Goal: Obtain resource: Download file/media

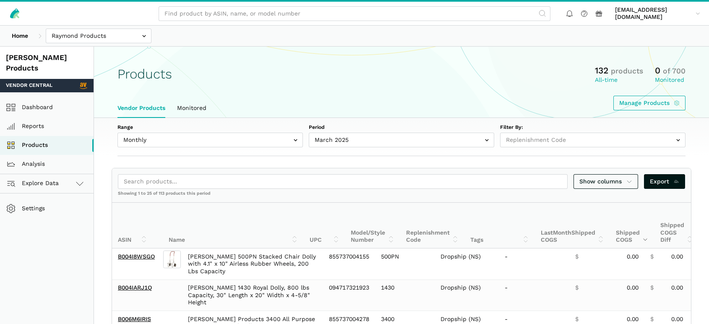
select select
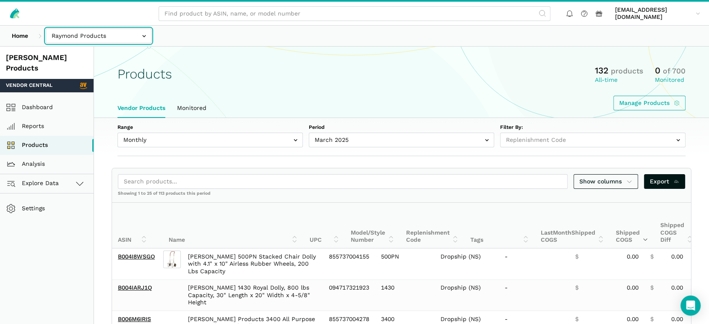
click at [91, 37] on input "text" at bounding box center [99, 36] width 106 height 15
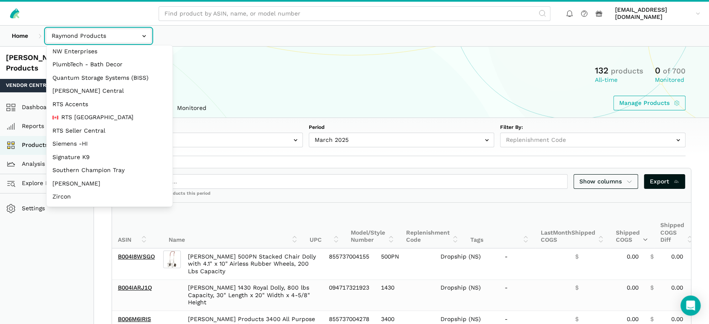
scroll to position [161, 0]
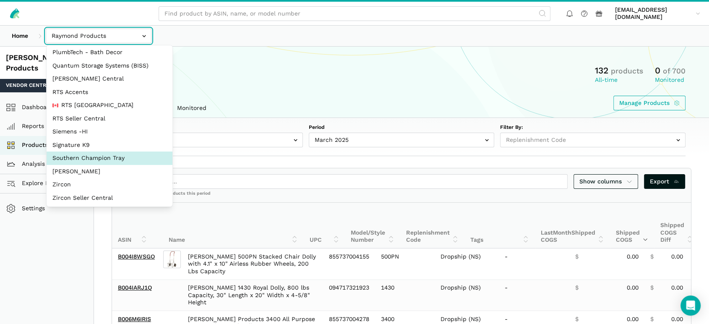
select select "oVSvG8ea9YeLvzcV4dUWoEyh"
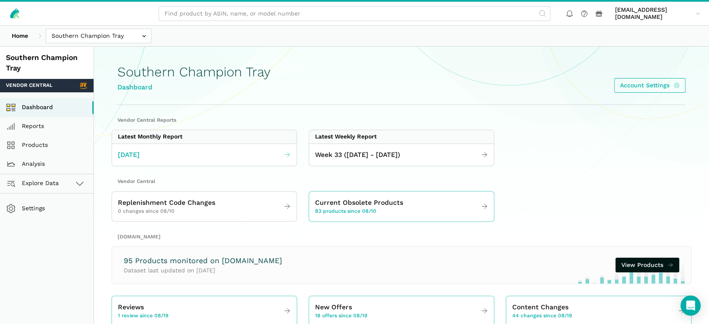
click at [140, 154] on span "[DATE]" at bounding box center [129, 155] width 22 height 10
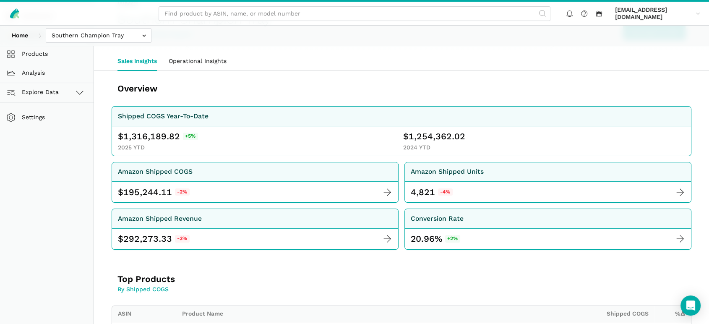
scroll to position [93, 0]
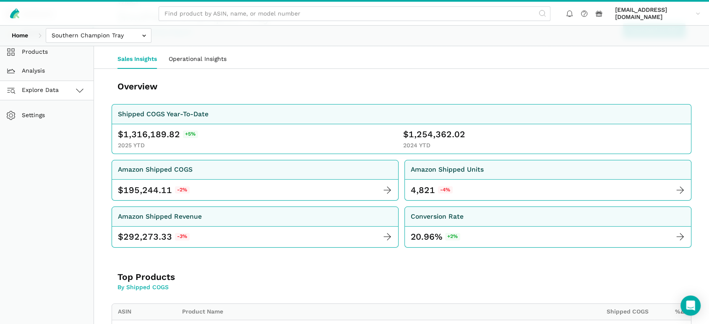
click at [41, 93] on span "Explore Data" at bounding box center [34, 90] width 50 height 10
click at [41, 125] on link "[DOMAIN_NAME]" at bounding box center [47, 128] width 94 height 19
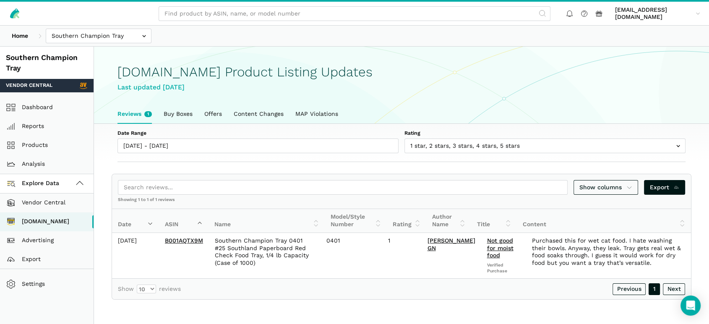
scroll to position [3, 0]
click at [182, 112] on link "Buy Boxes" at bounding box center [178, 113] width 41 height 19
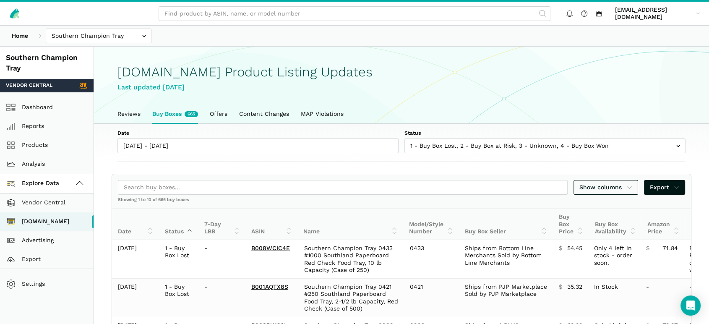
scroll to position [3, 0]
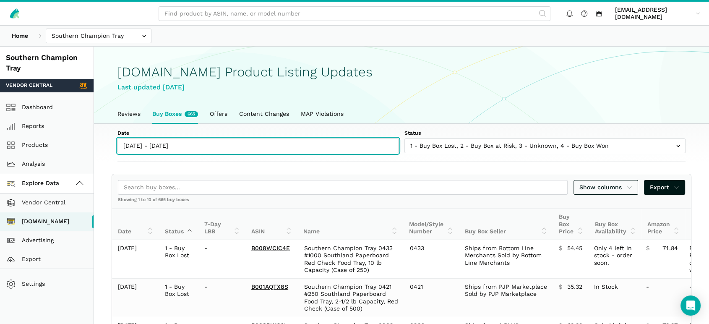
type input "[DATE]"
click at [159, 146] on input "[DATE] - [DATE]" at bounding box center [257, 145] width 281 height 15
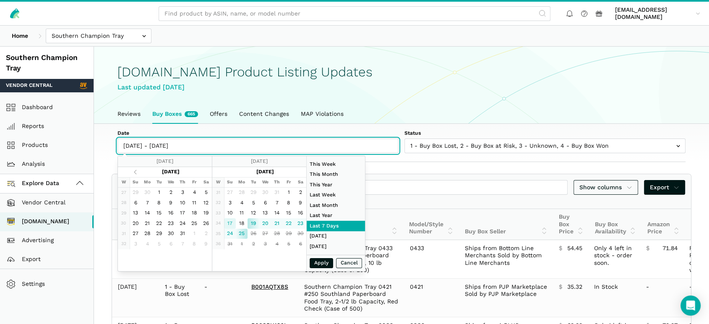
type input "[DATE]"
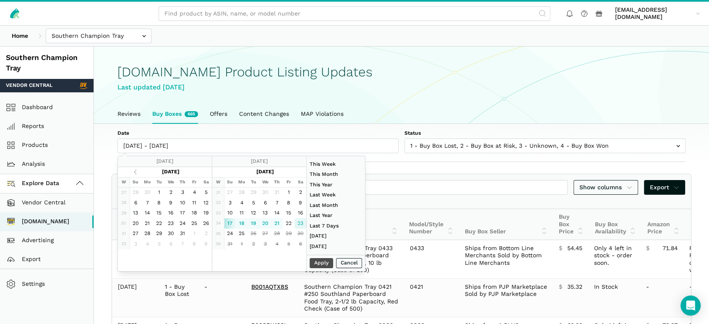
type input "[DATE]"
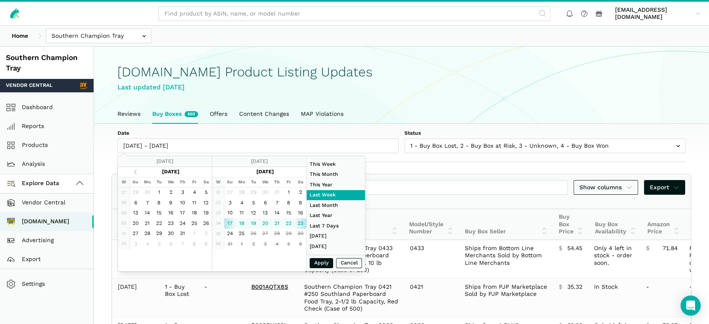
type input "[DATE]"
click at [317, 261] on button "Apply" at bounding box center [321, 263] width 23 height 10
type input "[DATE] - [DATE]"
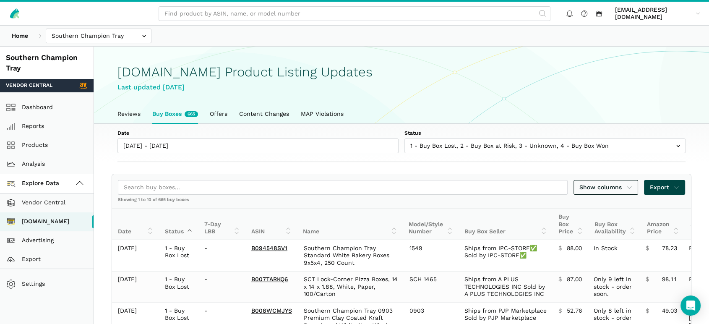
click at [656, 192] on link "Export" at bounding box center [665, 187] width 42 height 15
click at [663, 219] on span "Export as Excel" at bounding box center [649, 218] width 45 height 9
click at [399, 80] on div at bounding box center [354, 162] width 709 height 324
